Goal: Navigation & Orientation: Find specific page/section

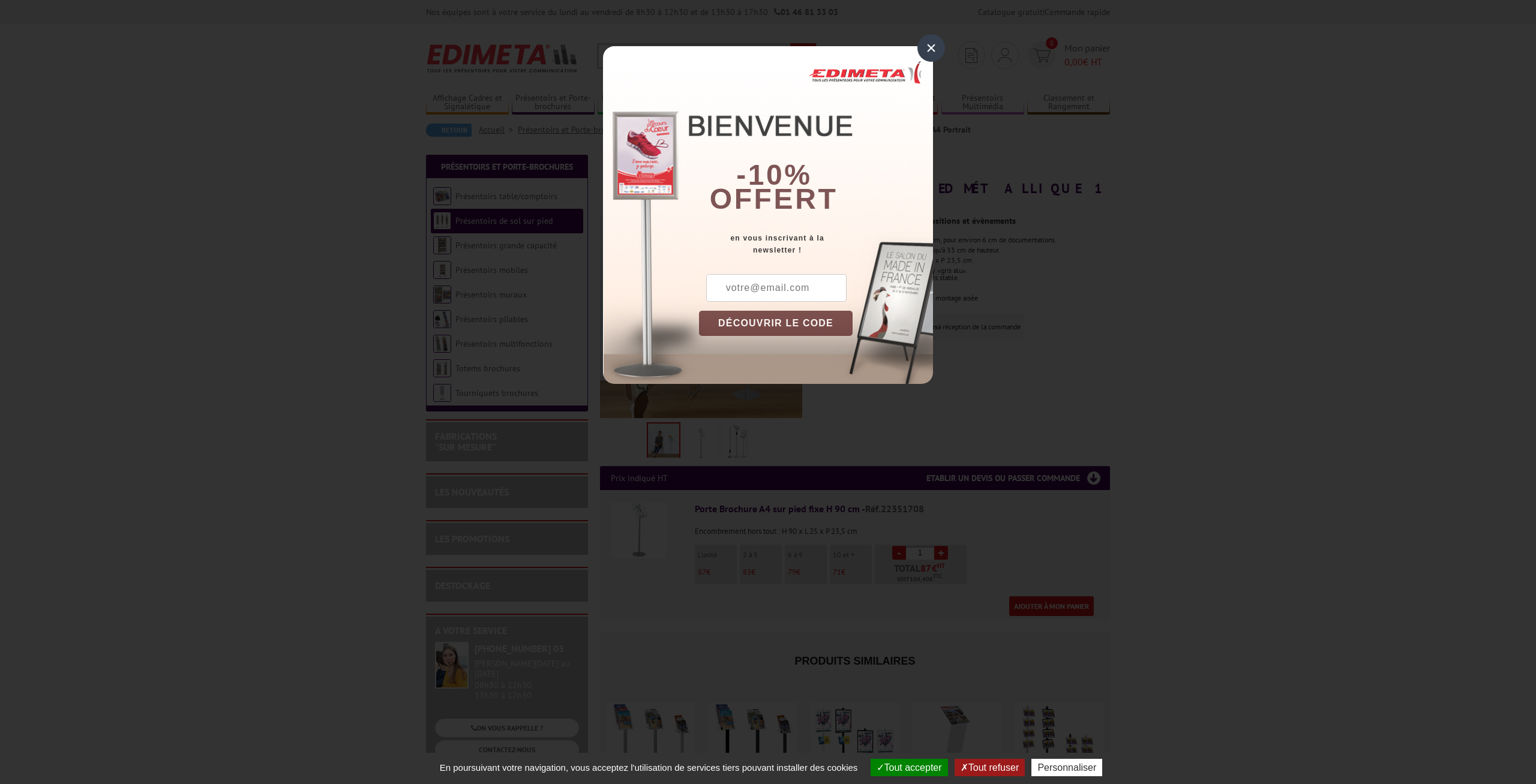
click at [932, 43] on div "×" at bounding box center [931, 48] width 27 height 27
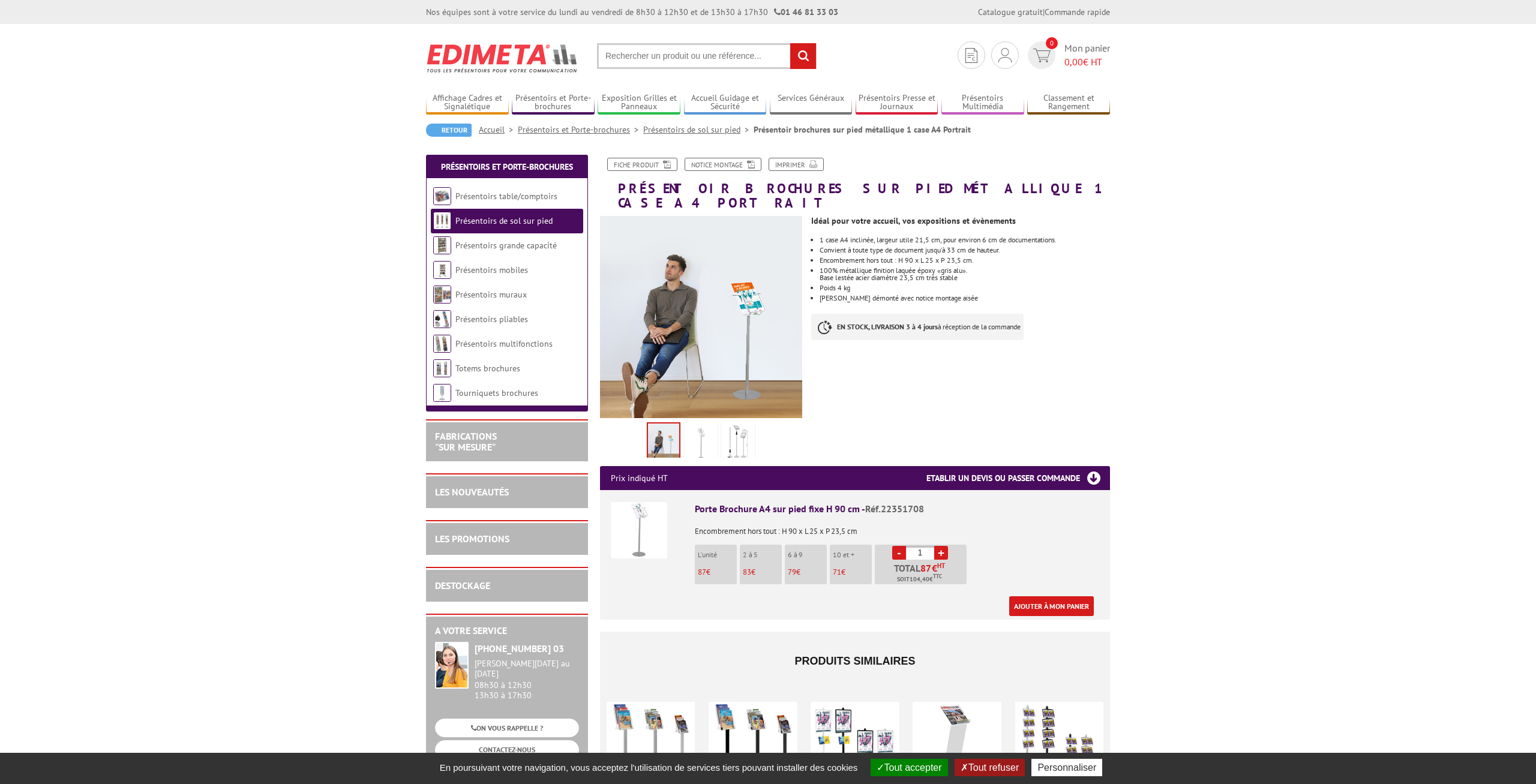
click at [918, 768] on button "Tout accepter" at bounding box center [909, 768] width 77 height 18
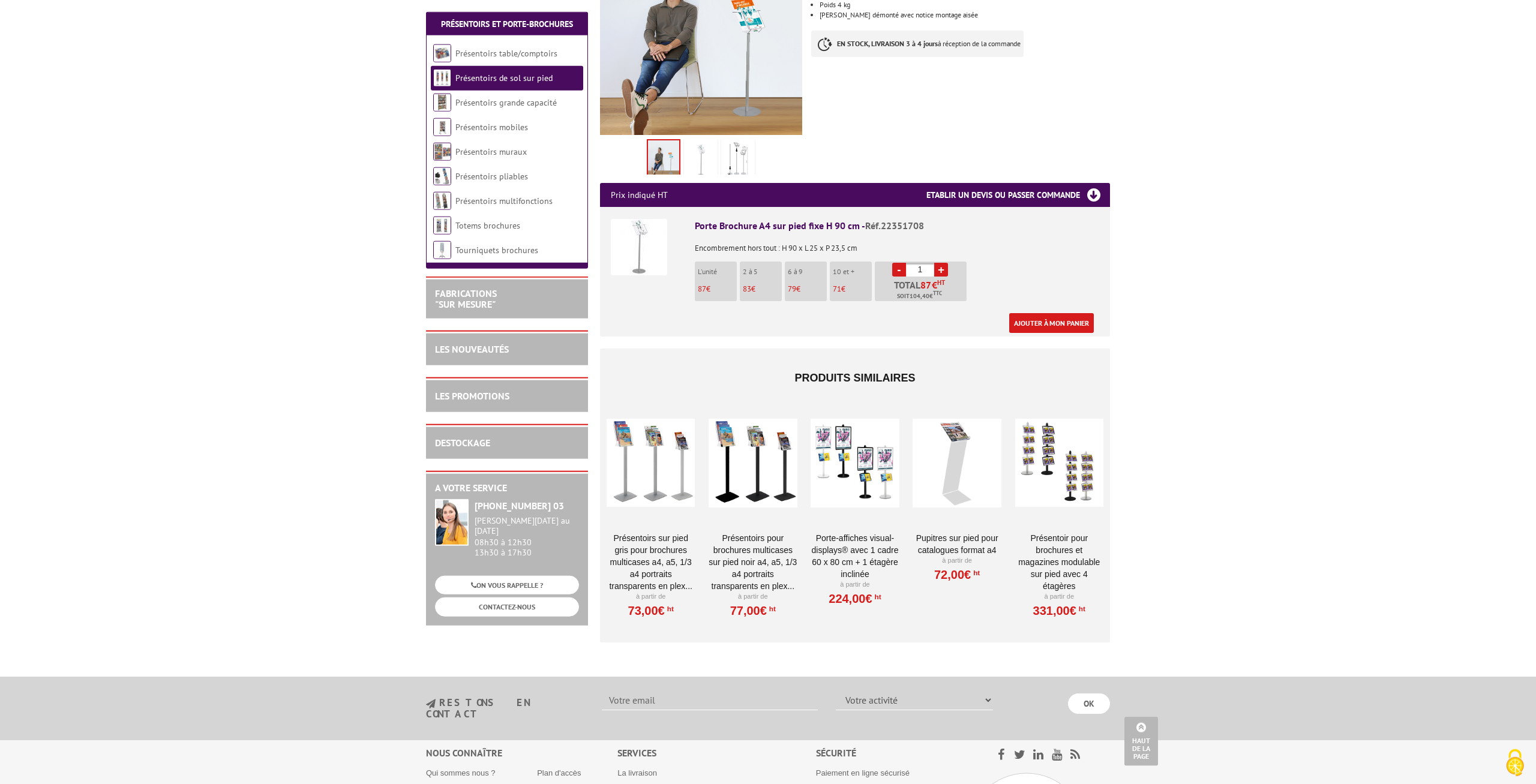
scroll to position [242, 0]
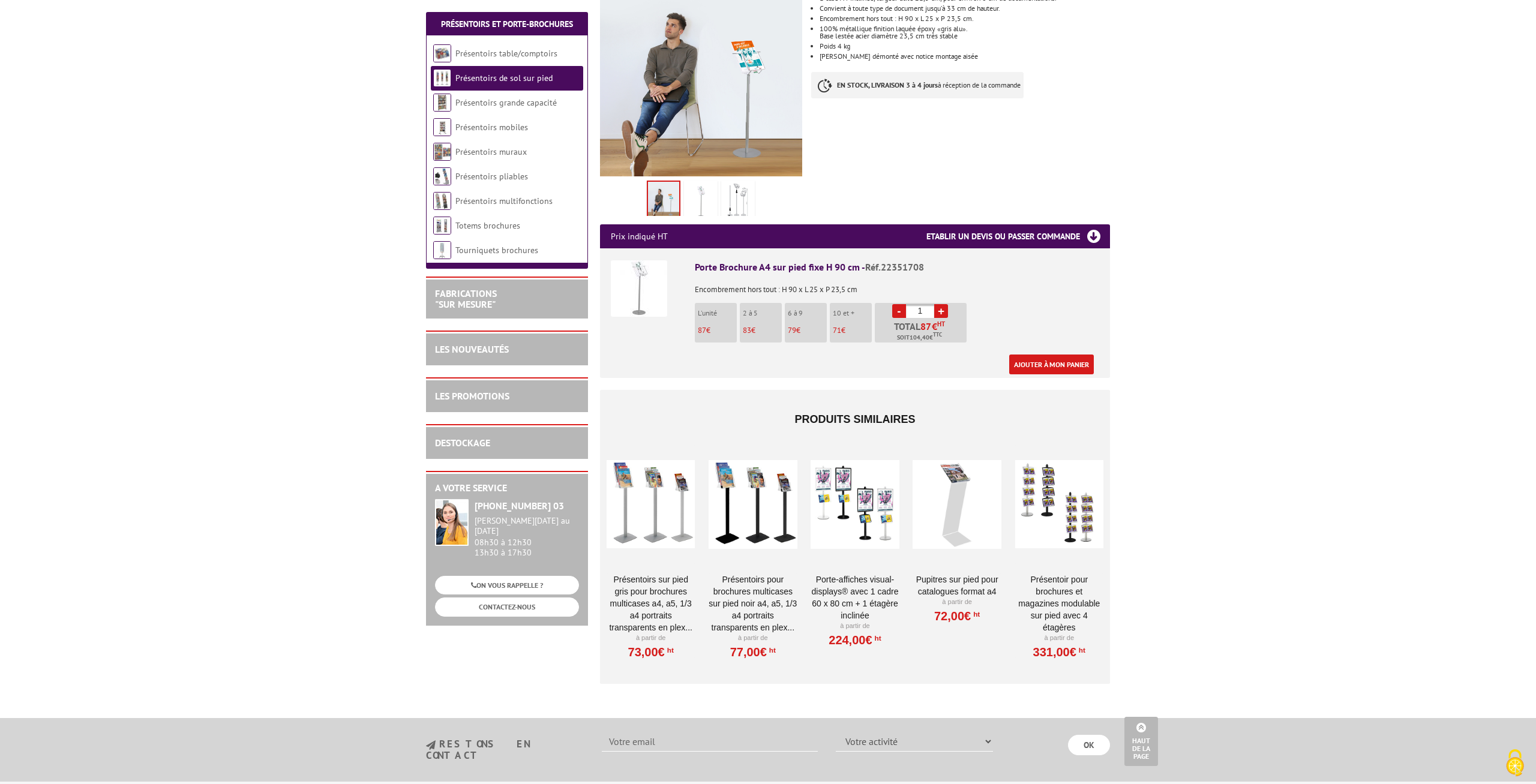
click at [745, 528] on div at bounding box center [752, 504] width 88 height 120
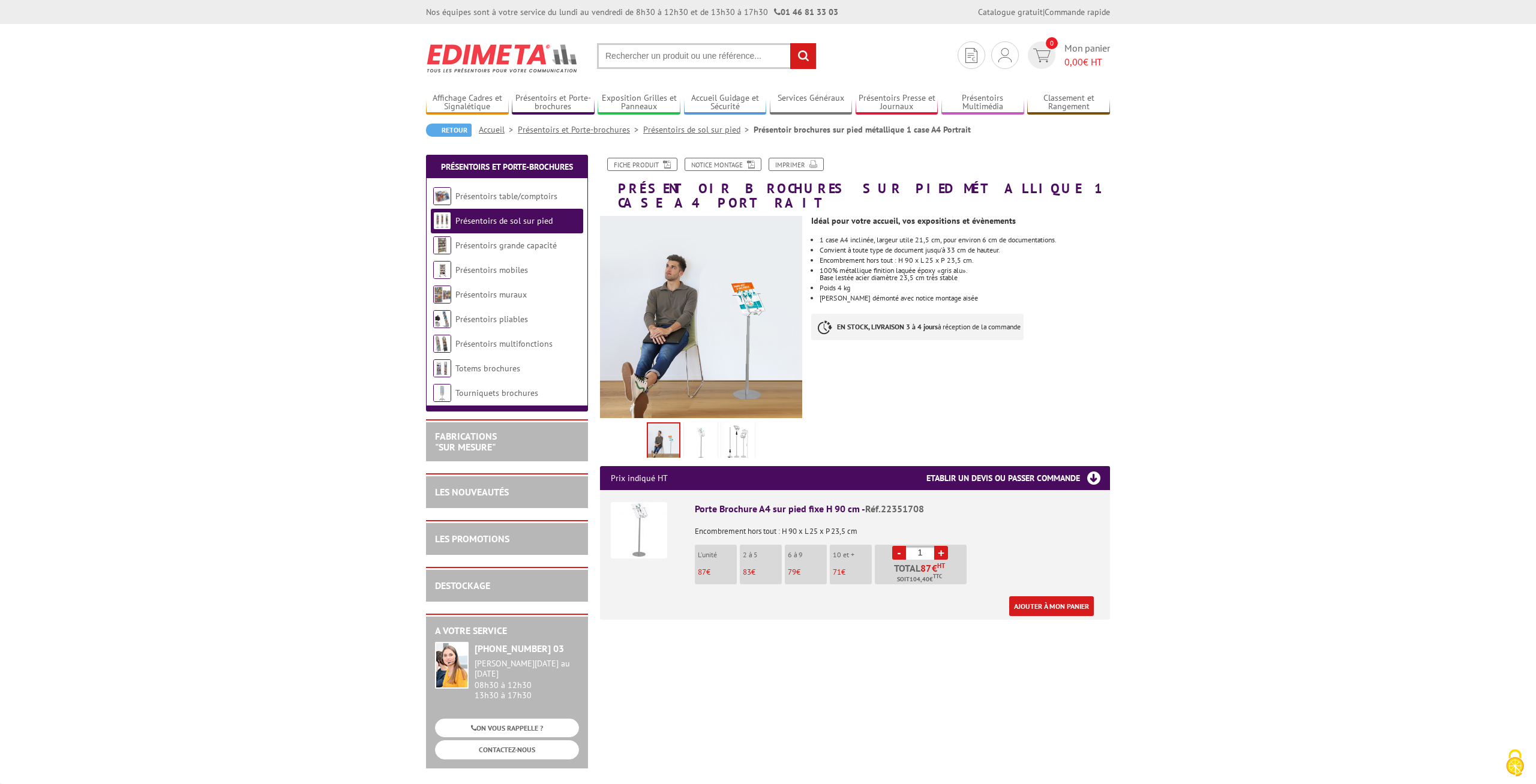
scroll to position [242, 0]
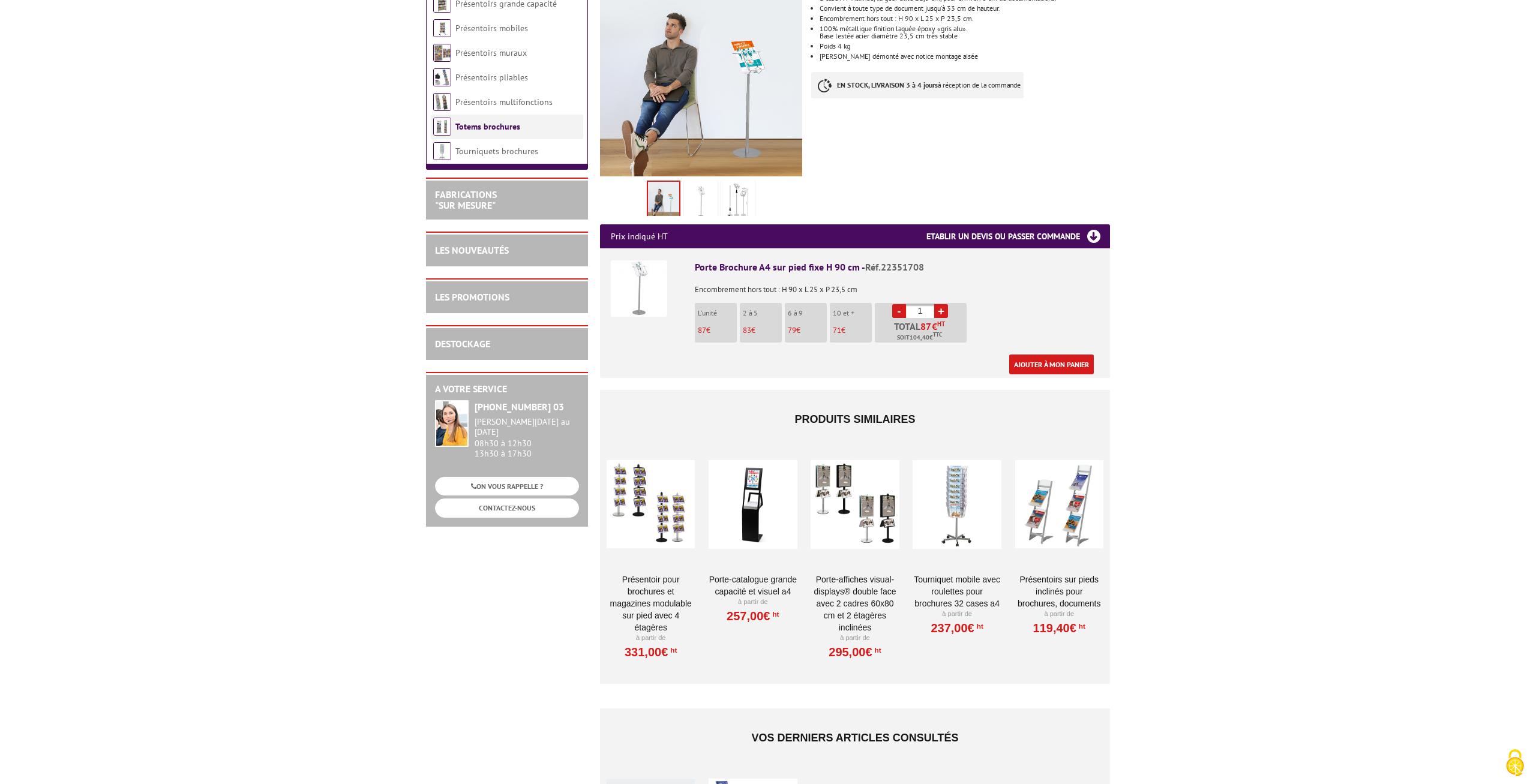
click at [480, 122] on link "Totems brochures" at bounding box center [488, 127] width 65 height 11
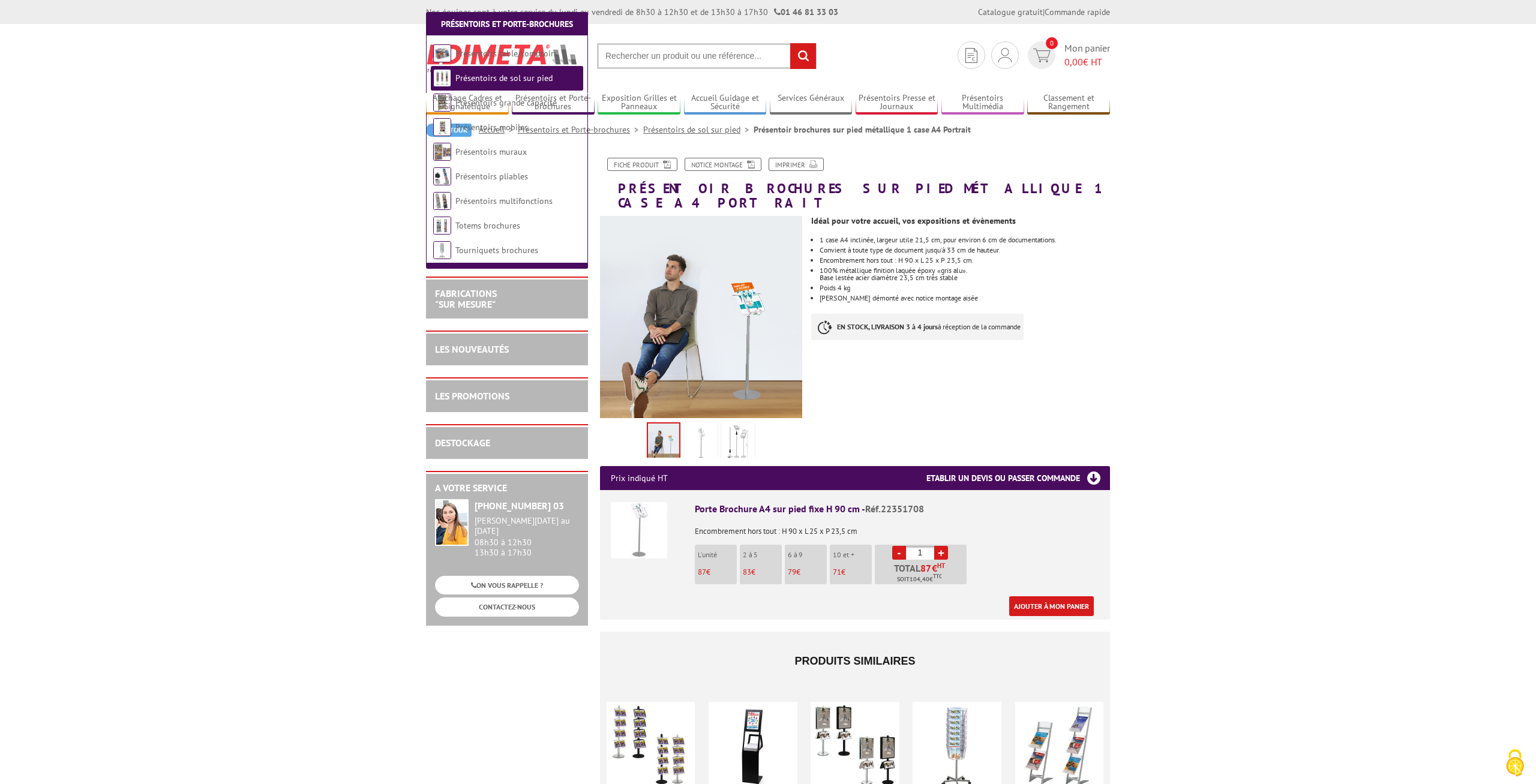
scroll to position [242, 0]
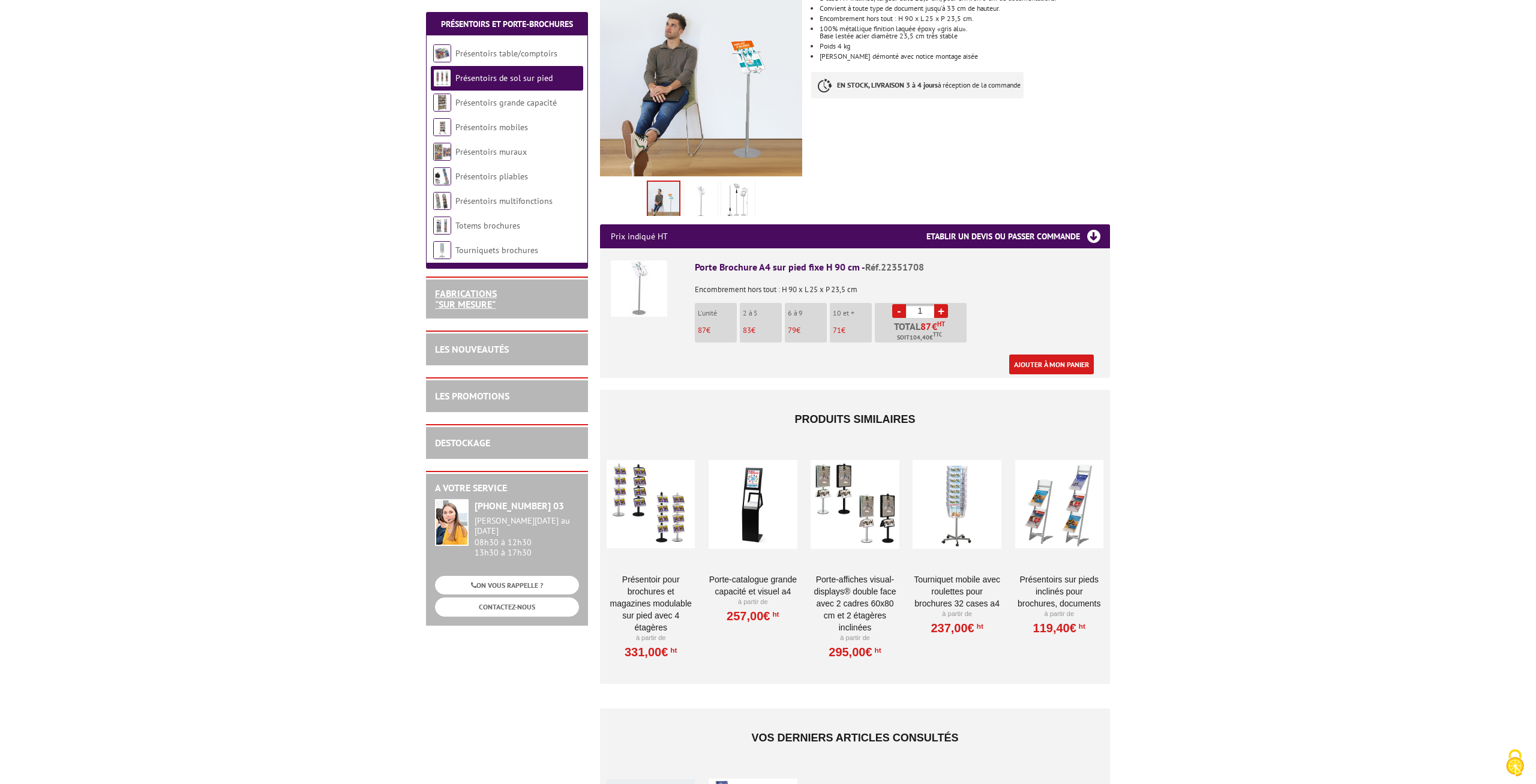
click at [478, 306] on link "FABRICATIONS "Sur Mesure"" at bounding box center [465, 298] width 62 height 23
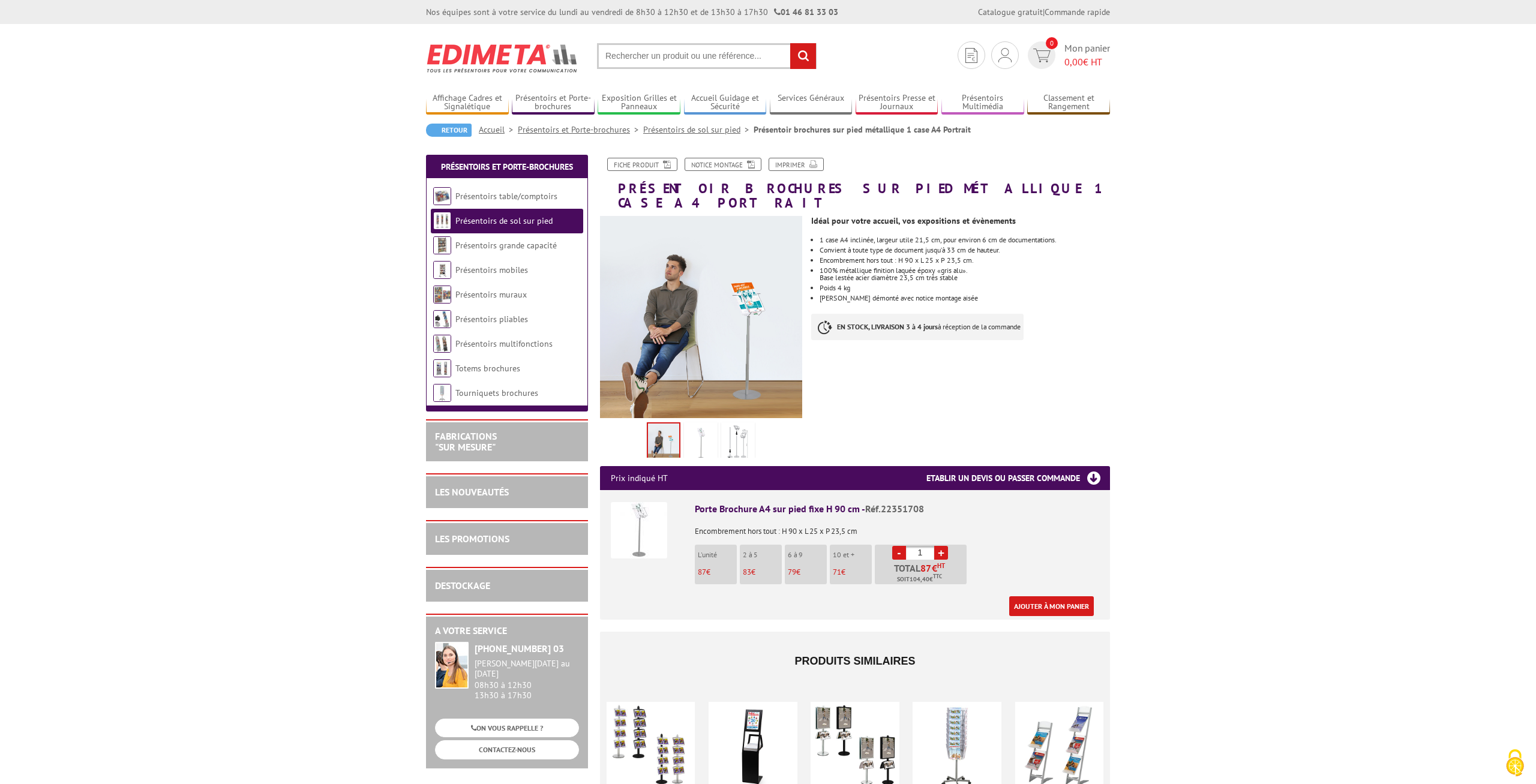
scroll to position [242, 0]
